Goal: Information Seeking & Learning: Check status

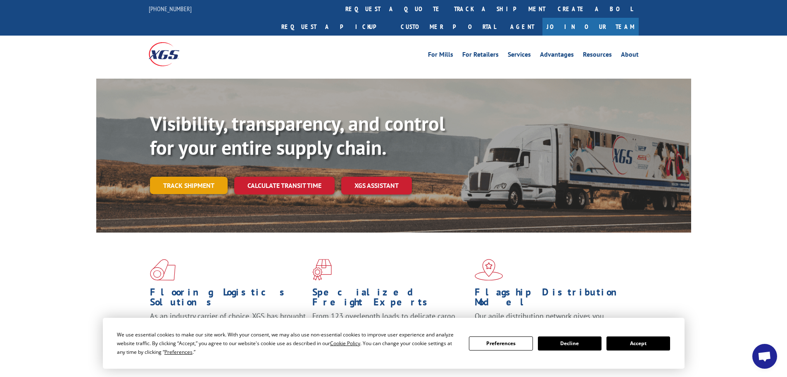
click at [189, 177] on link "Track shipment" at bounding box center [189, 185] width 78 height 17
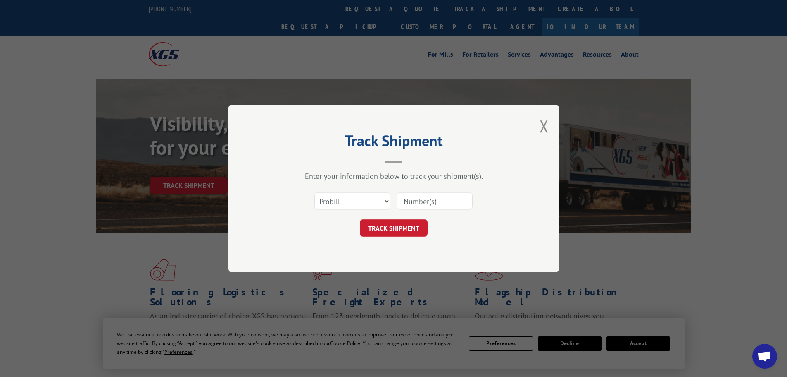
click at [420, 200] on input at bounding box center [435, 200] width 76 height 17
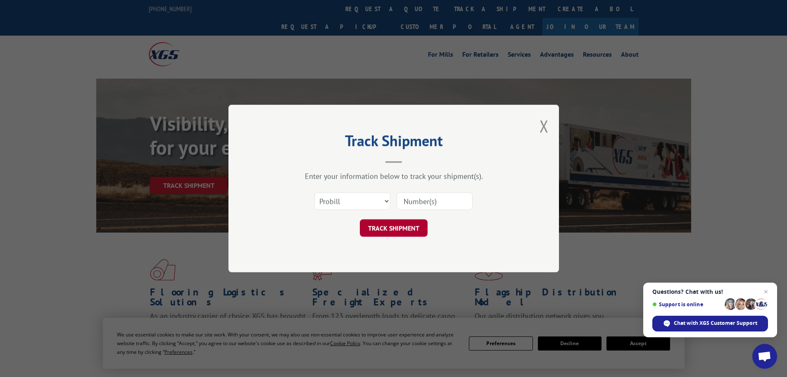
paste input "17235461"
type input "17235461"
click at [398, 232] on button "TRACK SHIPMENT" at bounding box center [394, 227] width 68 height 17
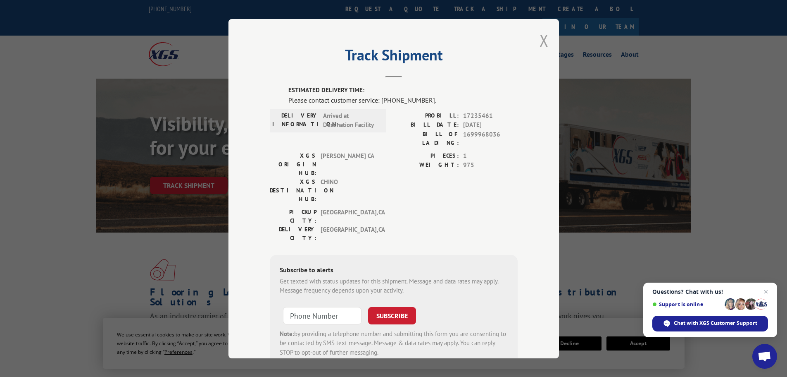
click at [540, 35] on button "Close modal" at bounding box center [544, 40] width 9 height 22
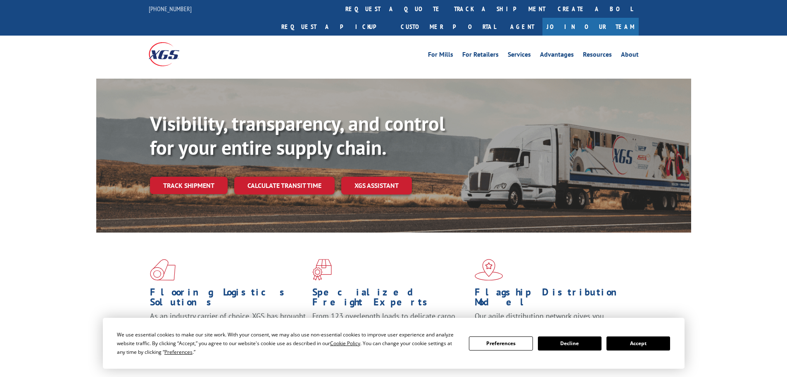
click at [194, 177] on link "Track shipment" at bounding box center [189, 185] width 78 height 17
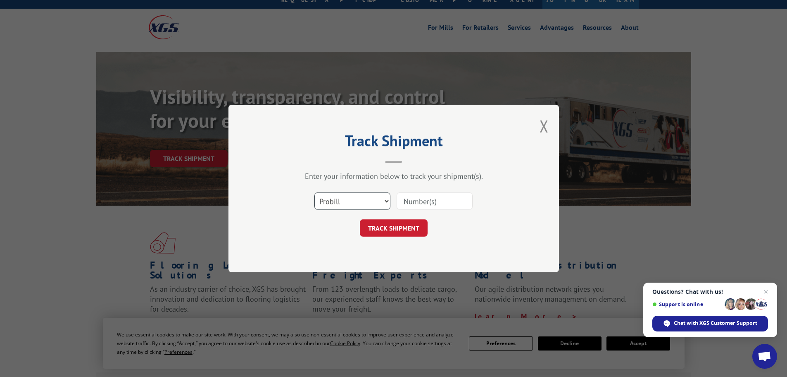
scroll to position [41, 0]
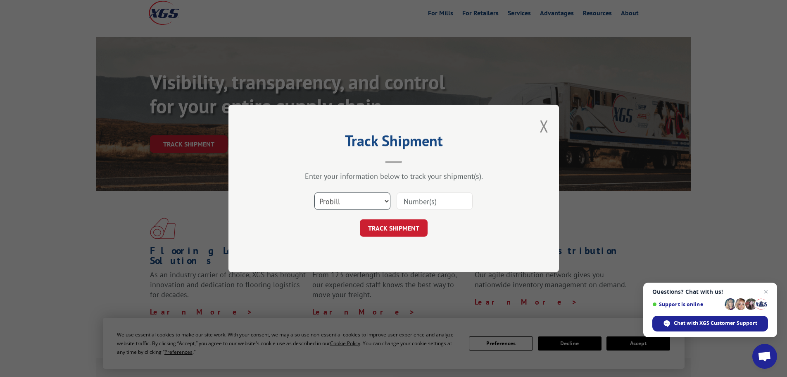
click at [344, 193] on select "Select category... Probill BOL PO" at bounding box center [353, 200] width 76 height 17
select select "bol"
click at [315, 192] on select "Select category... Probill BOL PO" at bounding box center [353, 200] width 76 height 17
drag, startPoint x: 442, startPoint y: 203, endPoint x: 433, endPoint y: 210, distance: 11.8
click at [442, 203] on input at bounding box center [435, 200] width 76 height 17
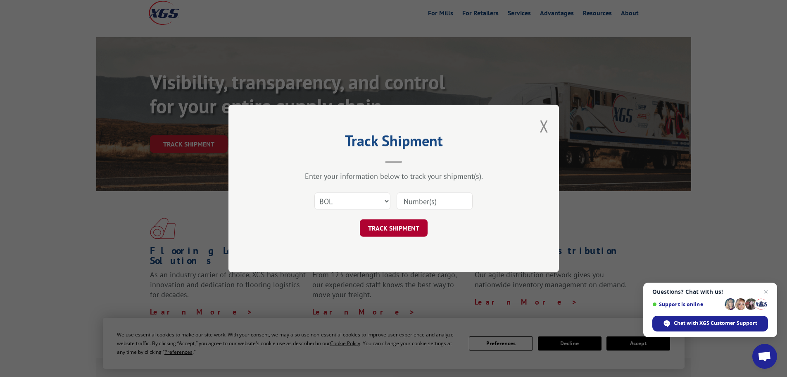
paste input "STO 7501245028"
type input "STO 7501245028"
click at [402, 229] on button "TRACK SHIPMENT" at bounding box center [394, 227] width 68 height 17
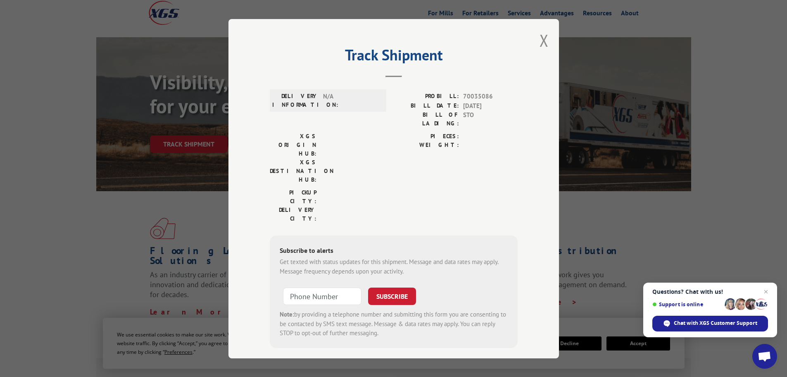
click at [345, 158] on span at bounding box center [349, 171] width 56 height 26
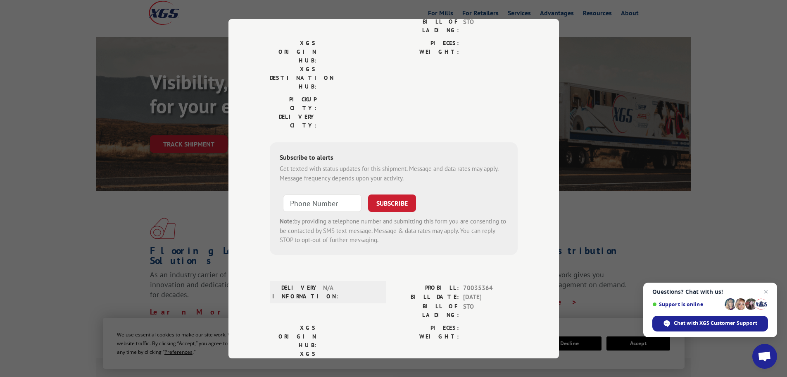
scroll to position [0, 0]
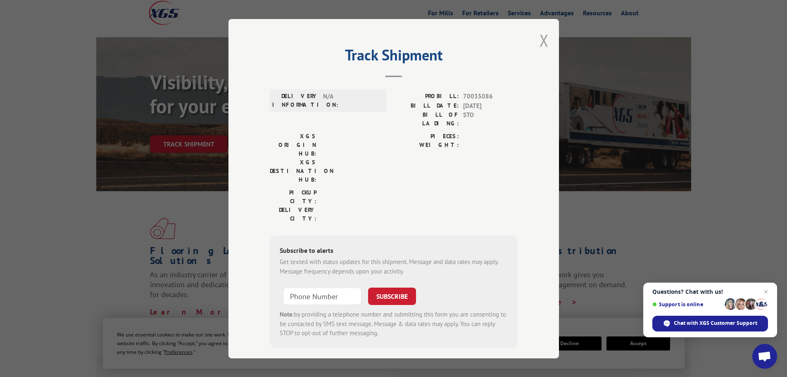
click at [540, 45] on button "Close modal" at bounding box center [544, 40] width 9 height 22
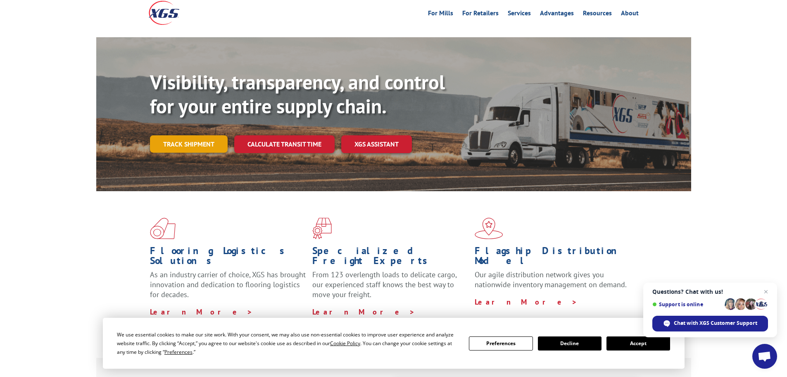
click at [216, 135] on link "Track shipment" at bounding box center [189, 143] width 78 height 17
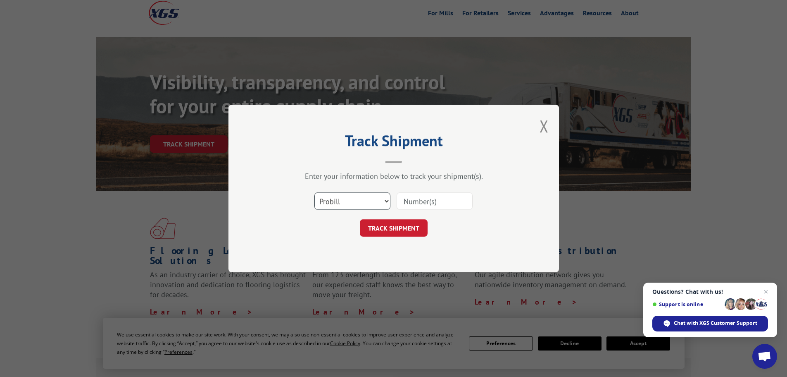
click at [335, 196] on select "Select category... Probill BOL PO" at bounding box center [353, 200] width 76 height 17
select select "po"
click at [315, 192] on select "Select category... Probill BOL PO" at bounding box center [353, 200] width 76 height 17
drag, startPoint x: 422, startPoint y: 203, endPoint x: 421, endPoint y: 209, distance: 5.9
click at [422, 203] on input at bounding box center [435, 200] width 76 height 17
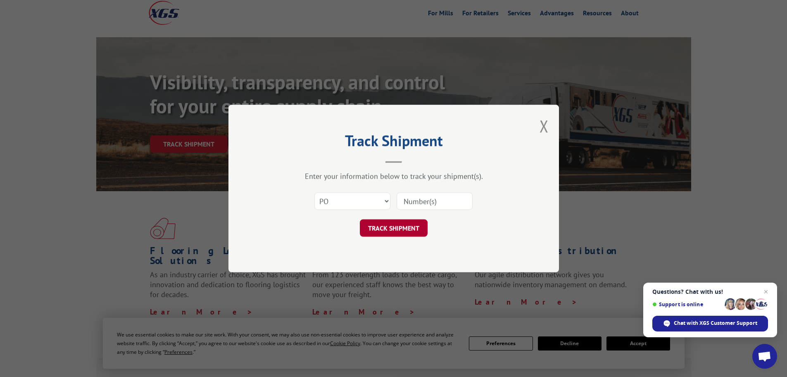
paste input "STO 7501245028"
type input "STO 7501245028"
click at [410, 224] on button "TRACK SHIPMENT" at bounding box center [394, 227] width 68 height 17
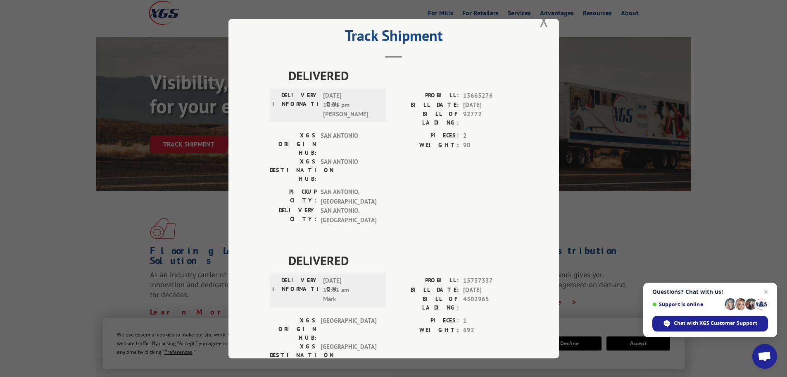
scroll to position [14, 0]
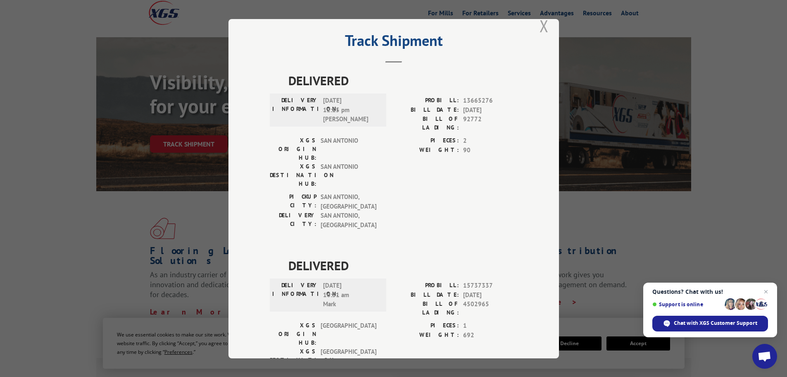
click at [546, 27] on div "Track Shipment DELIVERED DELIVERY INFORMATION: [DATE] 12:15 pm [PERSON_NAME] PR…" at bounding box center [394, 188] width 331 height 339
click at [542, 28] on button "Close modal" at bounding box center [544, 26] width 9 height 22
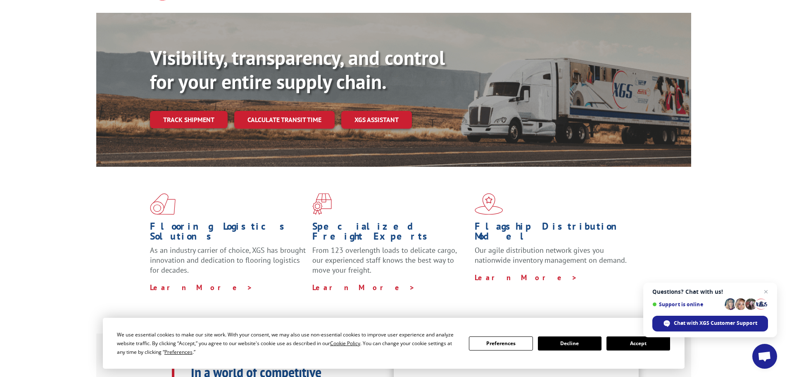
scroll to position [0, 0]
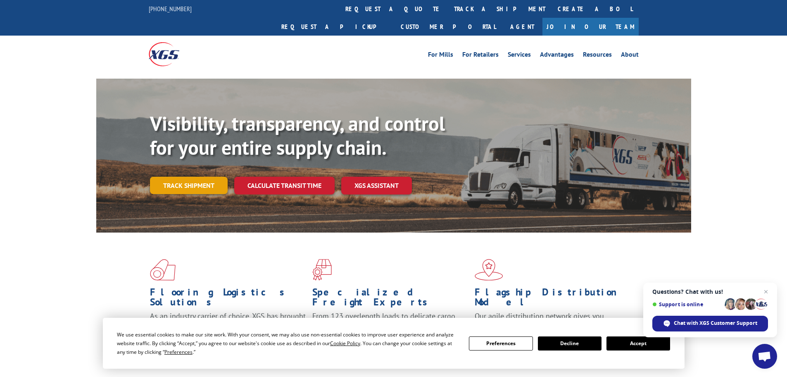
click at [196, 177] on link "Track shipment" at bounding box center [189, 185] width 78 height 17
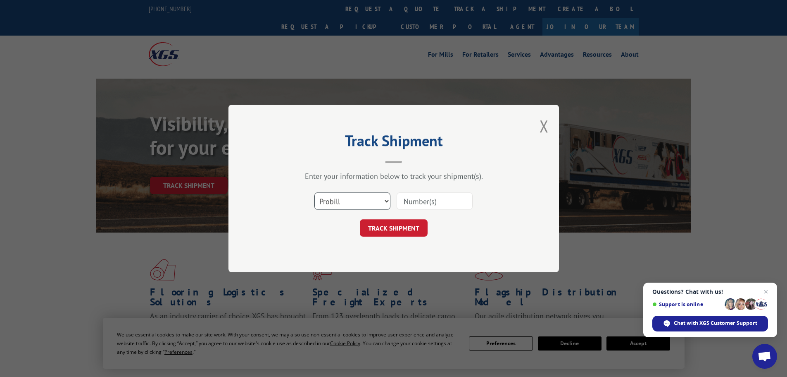
click at [345, 198] on select "Select category... Probill BOL PO" at bounding box center [353, 200] width 76 height 17
click at [542, 129] on button "Close modal" at bounding box center [544, 126] width 9 height 22
